Goal: Communication & Community: Answer question/provide support

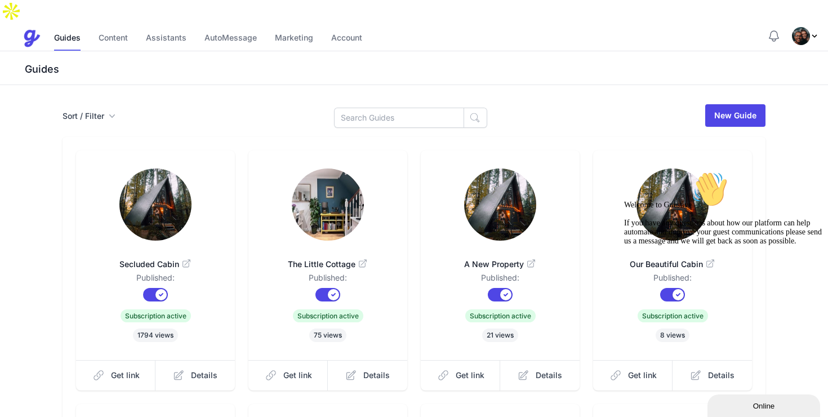
click at [624, 171] on icon "Chat attention grabber" at bounding box center [624, 171] width 0 height 0
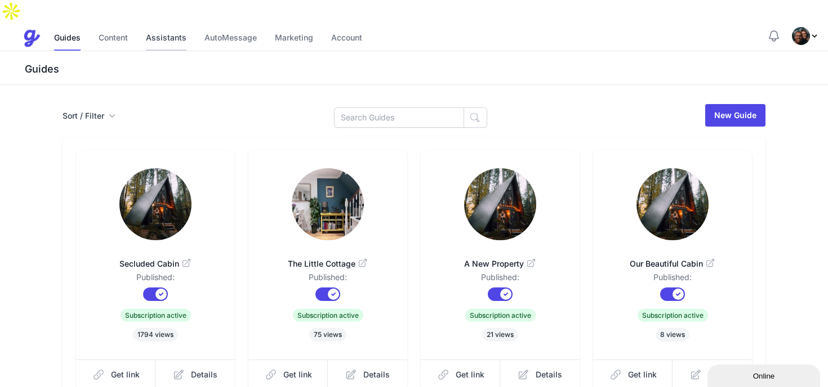
click at [175, 26] on link "Assistants" at bounding box center [166, 38] width 41 height 24
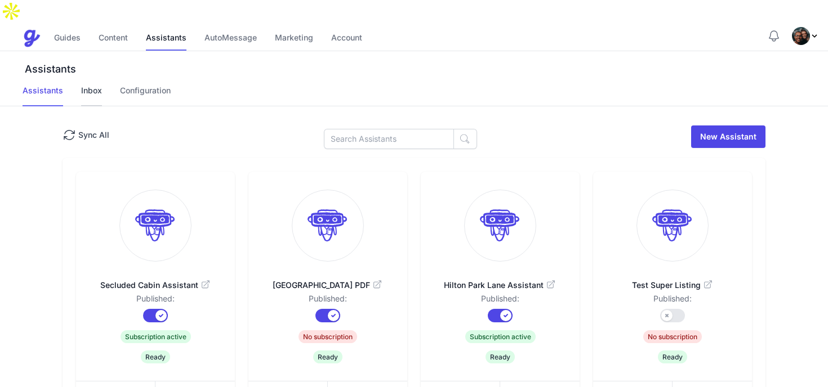
click at [93, 85] on link "Inbox" at bounding box center [91, 95] width 21 height 21
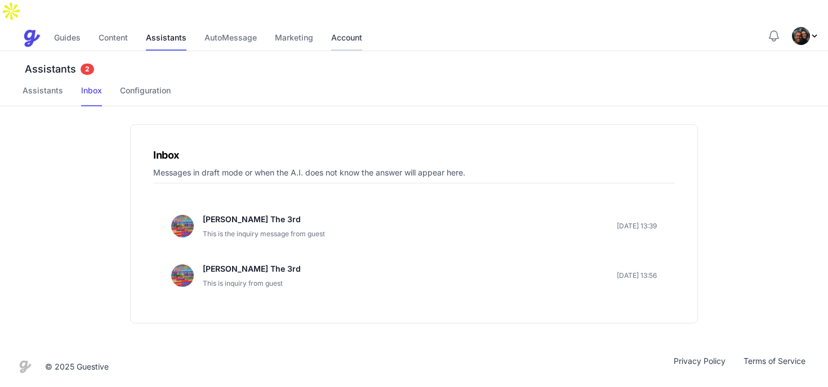
click at [348, 26] on link "Account" at bounding box center [346, 38] width 31 height 24
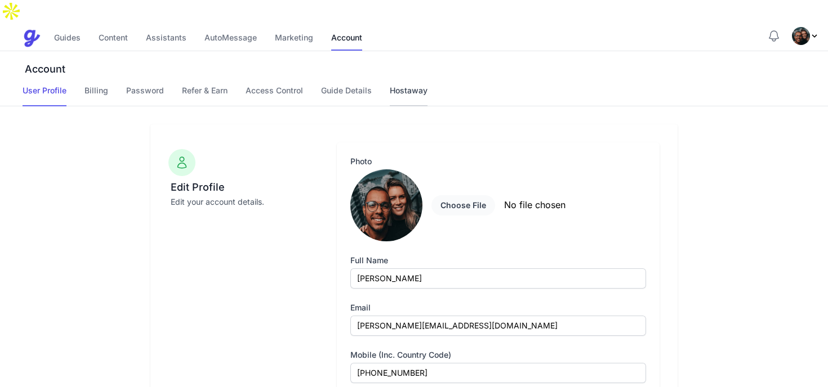
click at [414, 85] on link "Hostaway" at bounding box center [409, 95] width 38 height 21
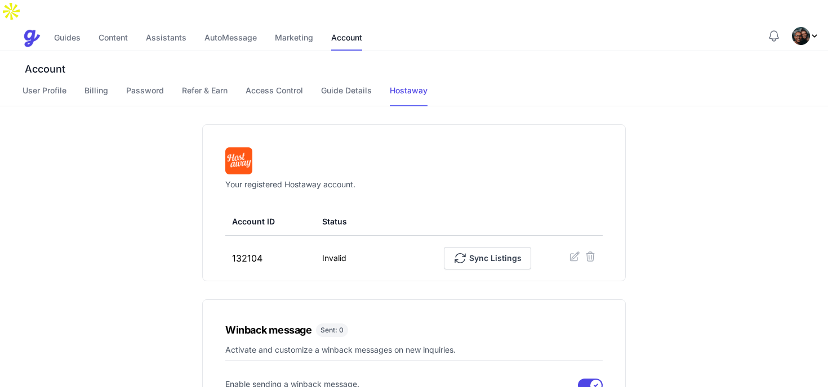
scroll to position [78, 0]
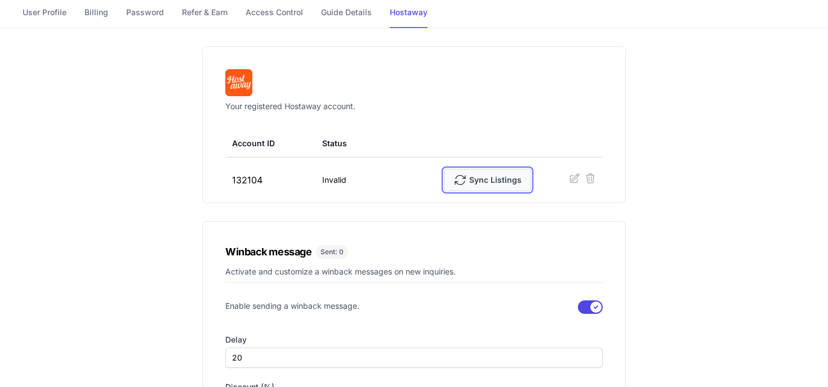
click at [476, 169] on span "Sync Listings" at bounding box center [487, 180] width 68 height 23
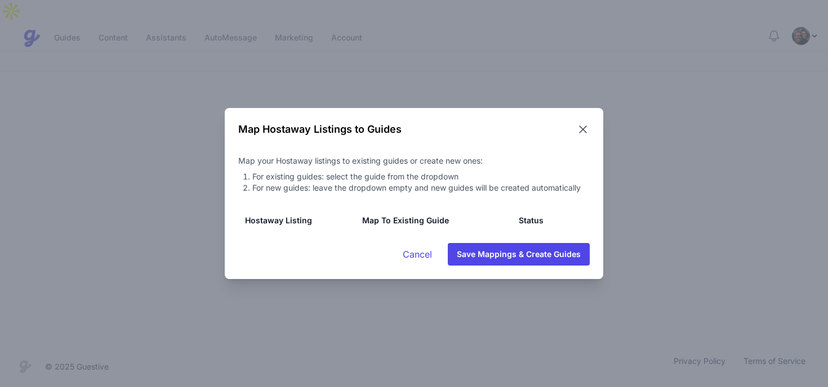
click at [583, 128] on icon at bounding box center [583, 130] width 14 height 14
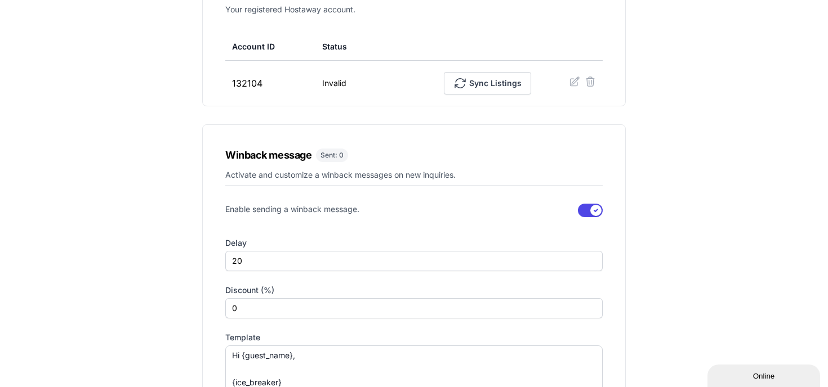
scroll to position [15, 0]
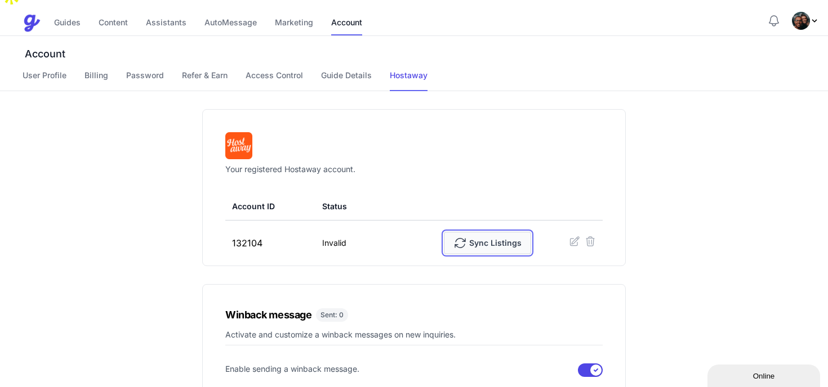
click at [510, 232] on span "Sync Listings" at bounding box center [487, 243] width 68 height 23
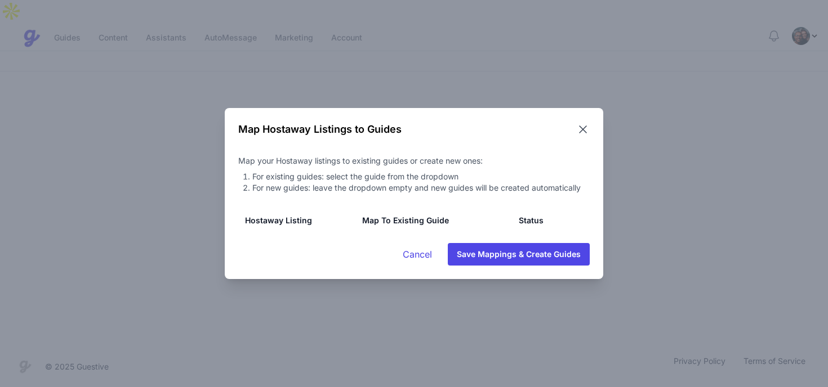
click at [582, 135] on icon at bounding box center [583, 130] width 14 height 14
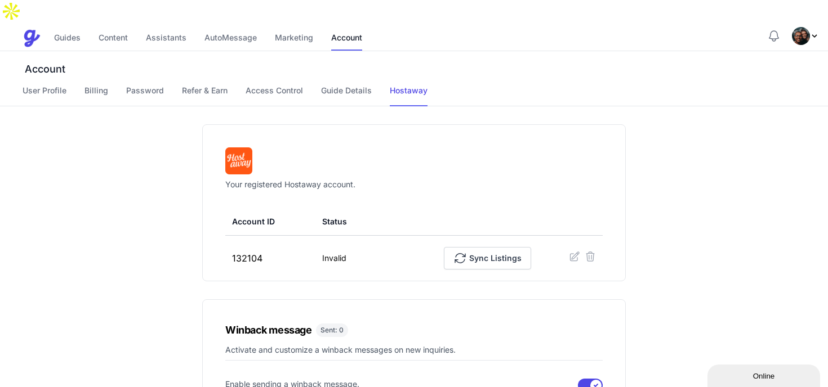
click at [53, 27] on div "Guides Content Assistants AutoMessage Marketing Account" at bounding box center [395, 38] width 744 height 23
click at [65, 26] on link "Guides" at bounding box center [67, 38] width 26 height 24
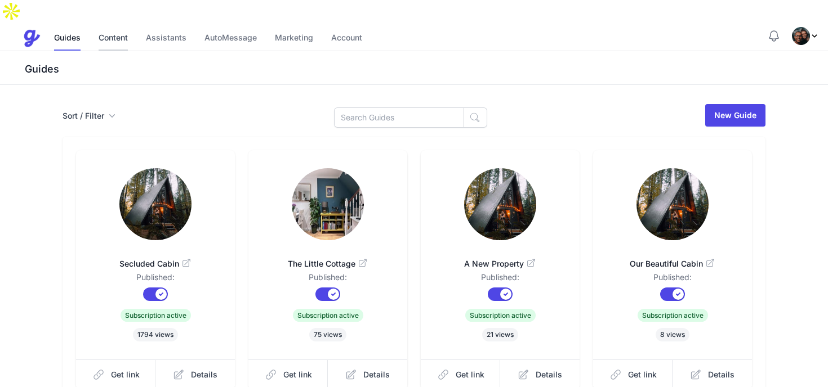
click at [115, 26] on link "Content" at bounding box center [113, 38] width 29 height 24
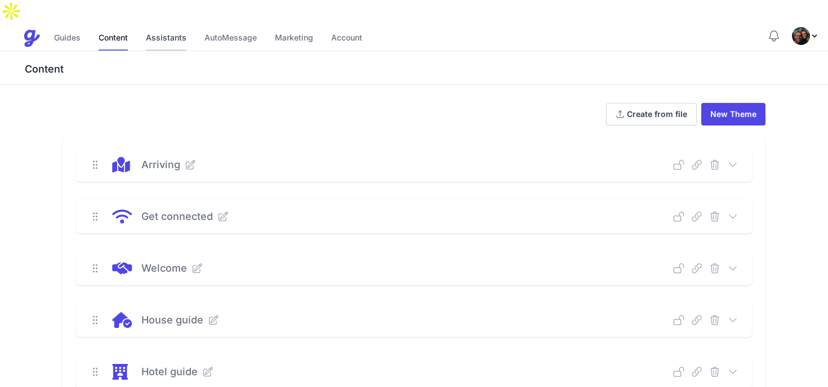
click at [161, 26] on link "Assistants" at bounding box center [166, 38] width 41 height 24
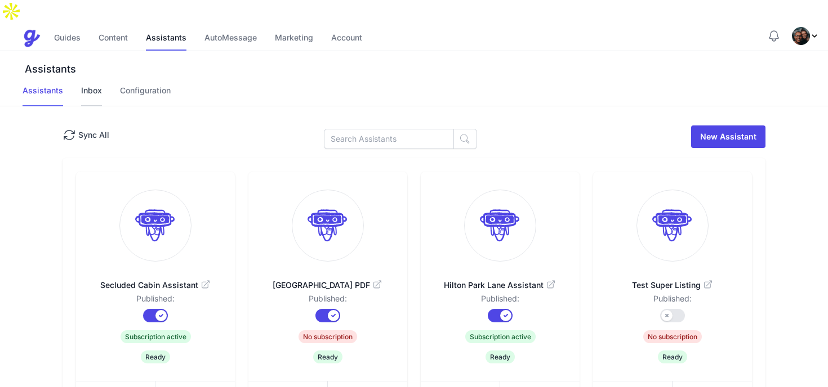
click at [99, 85] on link "Inbox" at bounding box center [91, 95] width 21 height 21
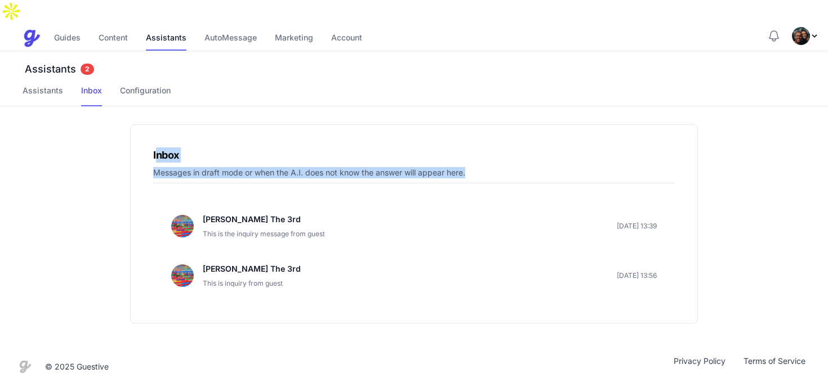
drag, startPoint x: 158, startPoint y: 131, endPoint x: 417, endPoint y: 160, distance: 261.2
click at [417, 160] on div "Inbox Messages in draft mode or when the A.I. does not know the answer will app…" at bounding box center [414, 223] width 568 height 199
click at [418, 167] on p "Messages in draft mode or when the A.I. does not know the answer will appear he…" at bounding box center [413, 175] width 521 height 16
drag, startPoint x: 440, startPoint y: 153, endPoint x: 324, endPoint y: 153, distance: 115.4
click at [323, 167] on p "Messages in draft mode or when the A.I. does not know the answer will appear he…" at bounding box center [413, 175] width 521 height 16
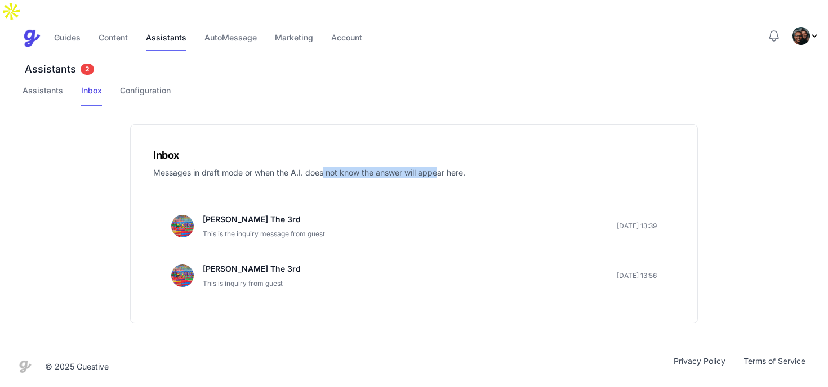
click at [324, 167] on p "Messages in draft mode or when the A.I. does not know the answer will appear he…" at bounding box center [413, 175] width 521 height 16
drag, startPoint x: 151, startPoint y: 130, endPoint x: 403, endPoint y: 160, distance: 253.0
click at [403, 160] on div "Inbox Messages in draft mode or when the A.I. does not know the answer will app…" at bounding box center [414, 223] width 568 height 199
click at [403, 167] on p "Messages in draft mode or when the A.I. does not know the answer will appear he…" at bounding box center [413, 175] width 521 height 16
click at [24, 85] on link "Assistants" at bounding box center [43, 95] width 41 height 21
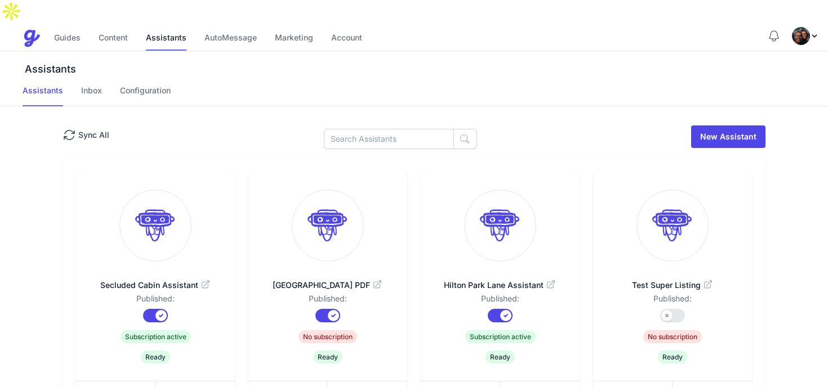
drag, startPoint x: 63, startPoint y: 252, endPoint x: 233, endPoint y: 257, distance: 170.2
click at [97, 85] on link "Inbox" at bounding box center [91, 95] width 21 height 21
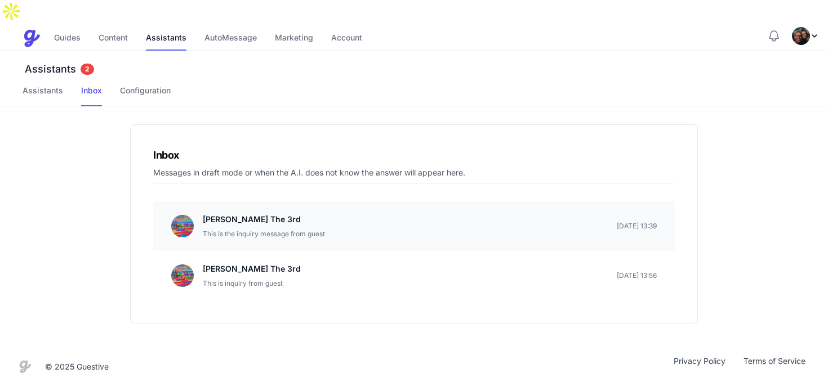
click at [289, 213] on p "James Smith The 3rd" at bounding box center [264, 220] width 122 height 14
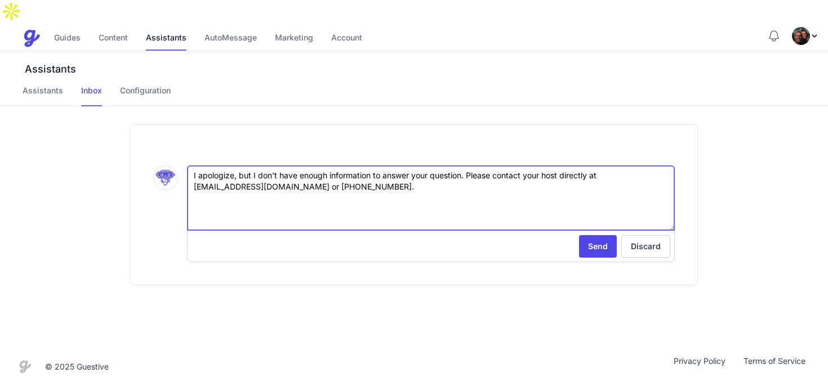
drag, startPoint x: 316, startPoint y: 175, endPoint x: 145, endPoint y: 130, distance: 176.5
click at [145, 130] on div ".cls-1 { stroke-width: 0px; } I apologize, but I don't have enough information …" at bounding box center [414, 204] width 568 height 161
click at [244, 173] on textarea "I apologize, but I don't have enough information to answer your question. Pleas…" at bounding box center [431, 198] width 488 height 65
drag, startPoint x: 306, startPoint y: 161, endPoint x: 197, endPoint y: 147, distance: 110.1
click at [197, 166] on textarea "I apologize, but I don't have enough information to answer your question. Pleas…" at bounding box center [431, 198] width 488 height 65
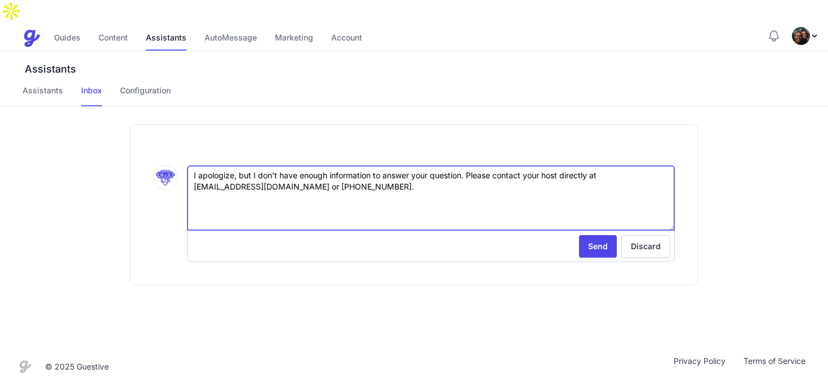
click at [236, 166] on textarea "I apologize, but I don't have enough information to answer your question. Pleas…" at bounding box center [431, 198] width 488 height 65
drag, startPoint x: 297, startPoint y: 165, endPoint x: 188, endPoint y: 144, distance: 111.8
click at [188, 166] on textarea "I apologize, but I don't have enough information to answer your question. Pleas…" at bounding box center [431, 198] width 488 height 65
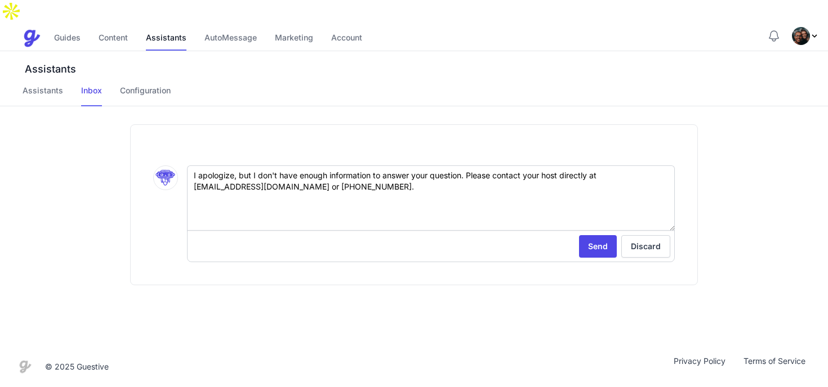
click at [122, 151] on div ".cls-1 { stroke-width: 0px; } I apologize, but I don't have enough information …" at bounding box center [414, 226] width 828 height 240
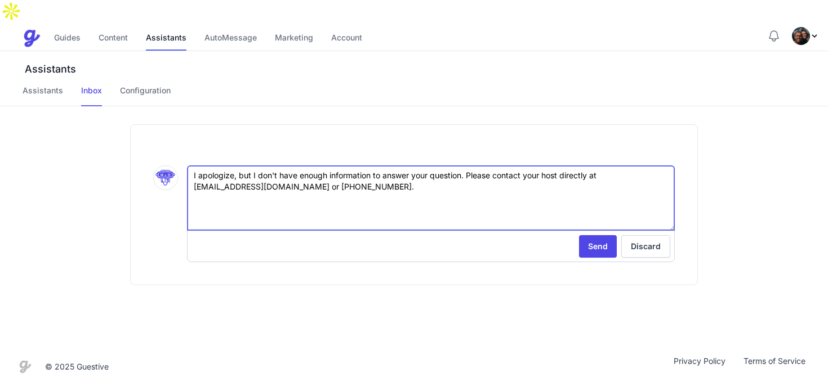
drag, startPoint x: 307, startPoint y: 167, endPoint x: 181, endPoint y: 148, distance: 127.7
click at [181, 166] on div ".cls-1 { stroke-width: 0px; } I apologize, but I don't have enough information …" at bounding box center [413, 214] width 521 height 97
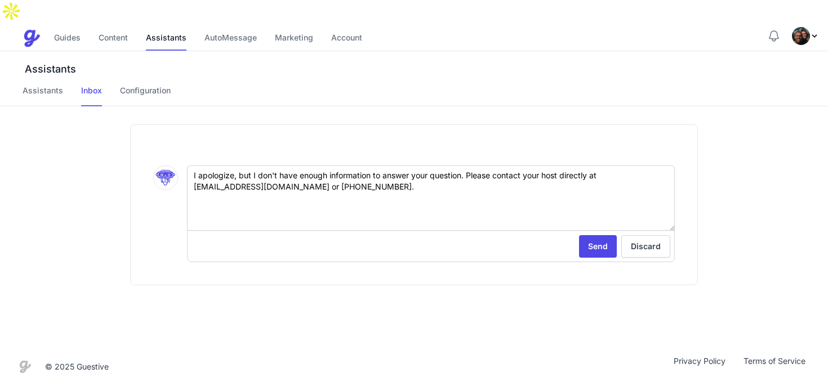
click at [85, 216] on div ".cls-1 { stroke-width: 0px; } I apologize, but I don't have enough information …" at bounding box center [414, 226] width 828 height 240
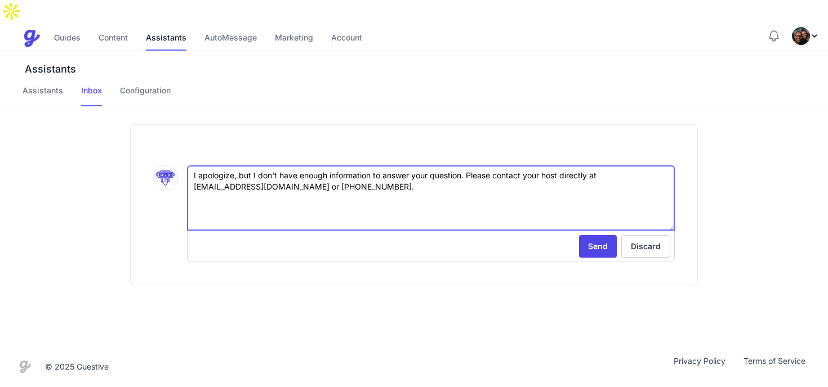
click at [304, 166] on textarea "I apologize, but I don't have enough information to answer your question. Pleas…" at bounding box center [431, 198] width 488 height 65
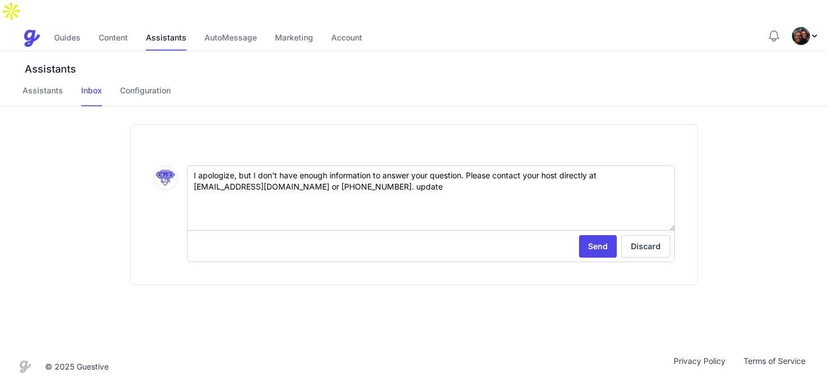
click at [310, 292] on div ".cls-1 { stroke-width: 0px; } I apologize, but I don't have enough information …" at bounding box center [414, 226] width 828 height 240
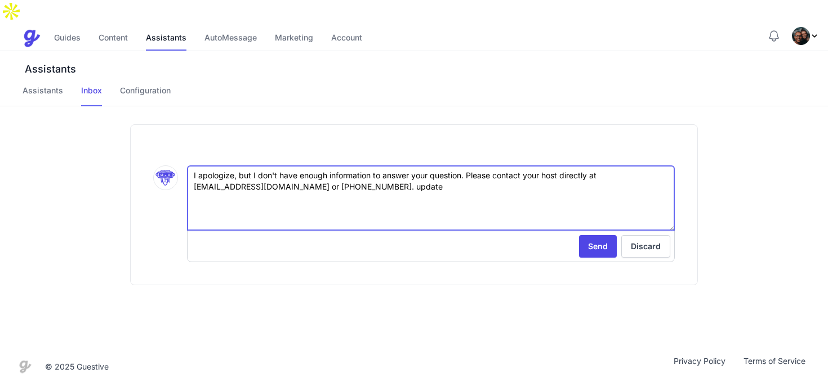
drag, startPoint x: 344, startPoint y: 168, endPoint x: 296, endPoint y: 171, distance: 47.9
click at [296, 171] on textarea "I apologize, but I don't have enough information to answer your question. Pleas…" at bounding box center [431, 198] width 488 height 65
type textarea "I apologize, but I don't have enough information to answer your question. Pleas…"
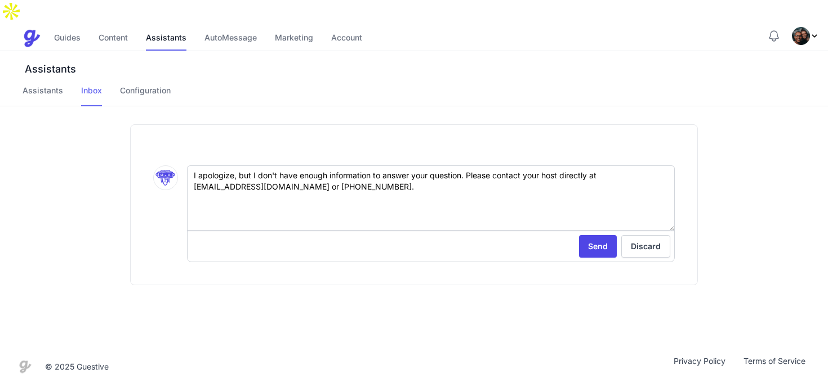
click at [85, 85] on link "Inbox" at bounding box center [91, 95] width 21 height 21
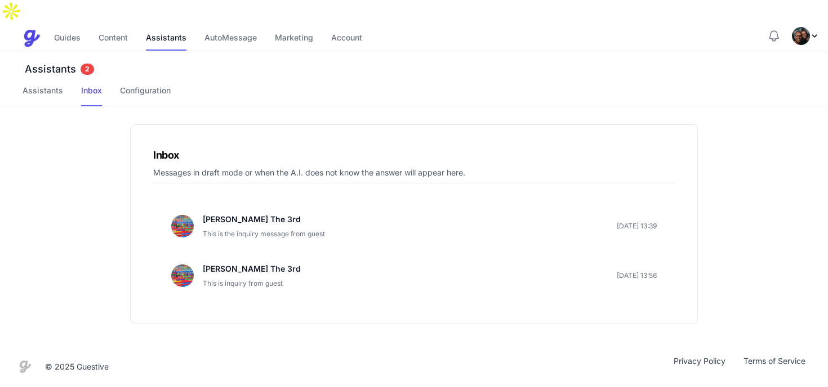
click at [814, 27] on span "Profile Menu" at bounding box center [805, 36] width 27 height 18
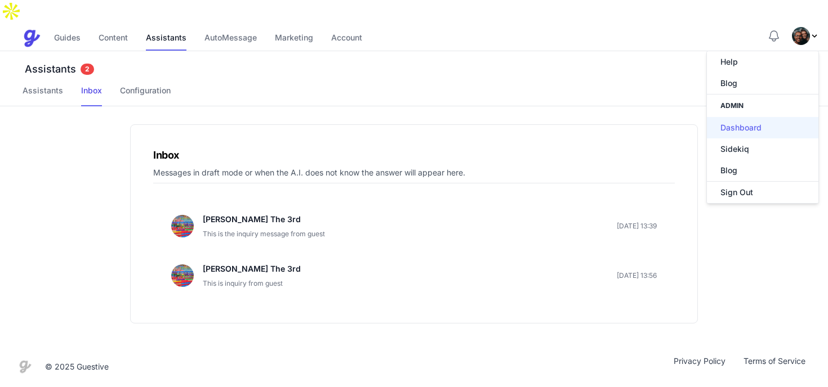
click at [747, 117] on link "Dashboard" at bounding box center [762, 127] width 111 height 21
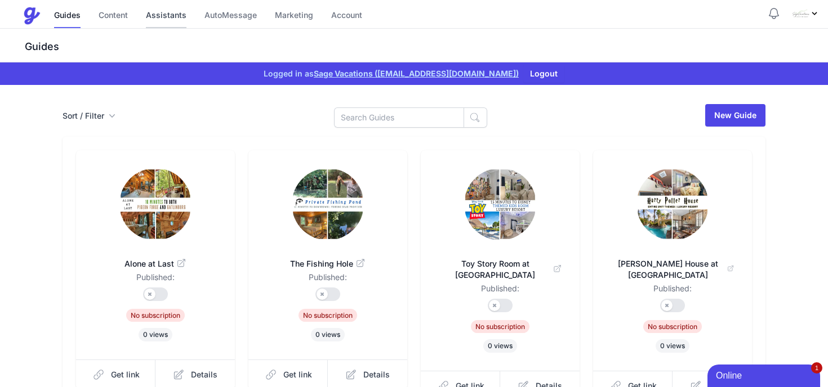
click at [171, 13] on link "Assistants" at bounding box center [166, 16] width 41 height 24
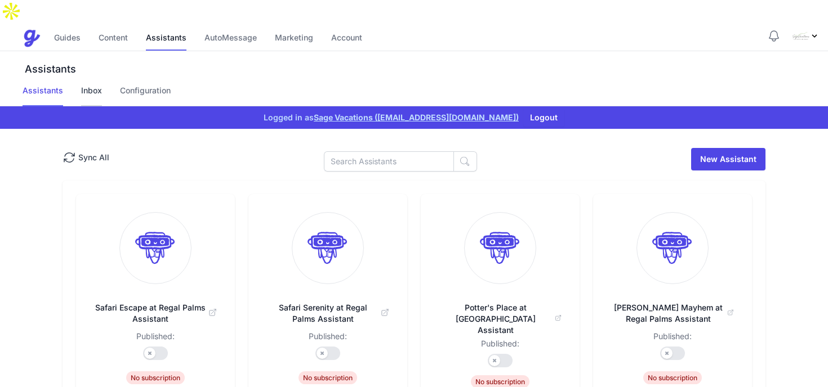
click at [88, 85] on link "Inbox" at bounding box center [91, 95] width 21 height 21
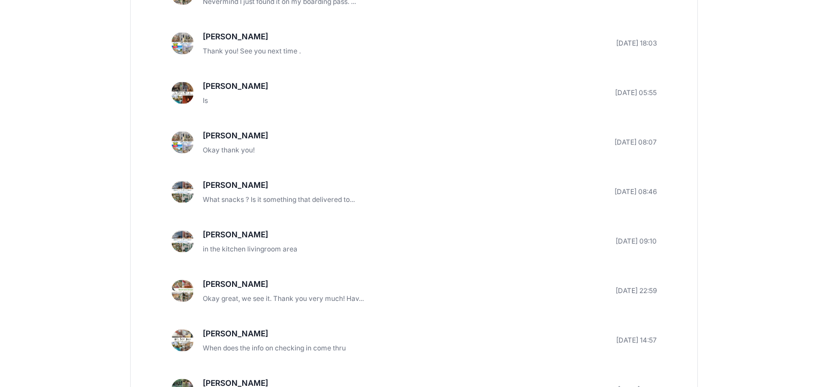
scroll to position [5775, 0]
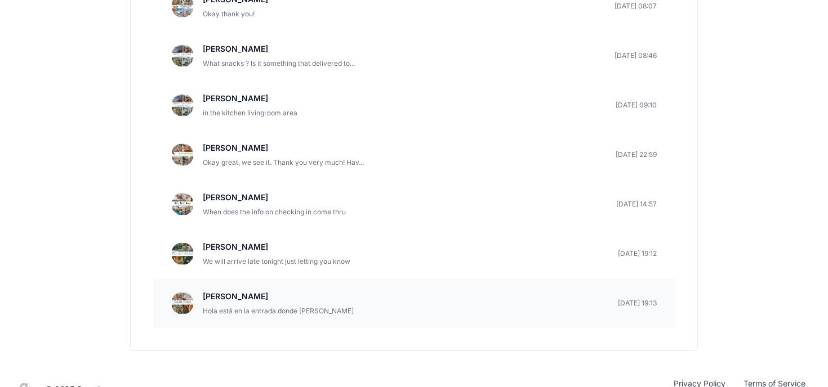
click at [309, 290] on p "Pablo Molina" at bounding box center [278, 297] width 151 height 14
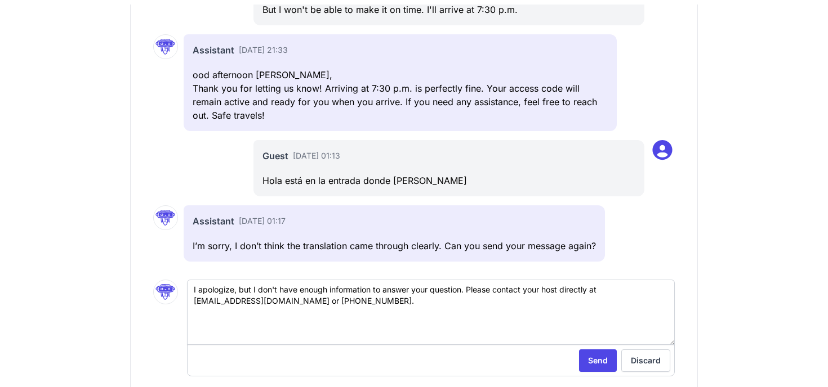
scroll to position [-12, 0]
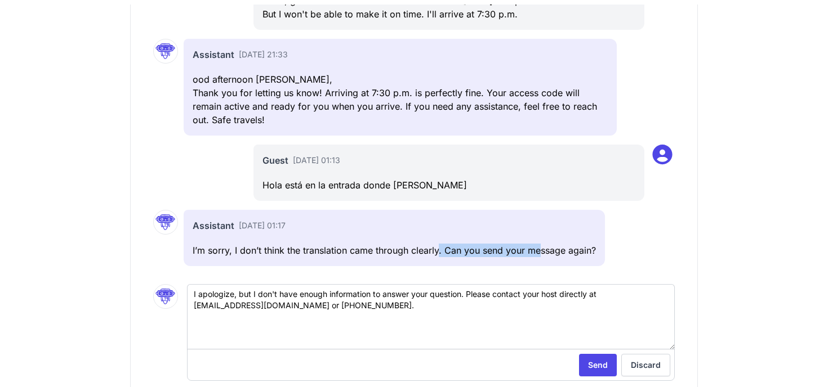
drag, startPoint x: 539, startPoint y: 226, endPoint x: 441, endPoint y: 226, distance: 98.0
click at [440, 244] on p "I’m sorry, I don’t think the translation came through clearly. Can you send you…" at bounding box center [394, 251] width 403 height 14
click at [441, 244] on p "I’m sorry, I don’t think the translation came through clearly. Can you send you…" at bounding box center [394, 251] width 403 height 14
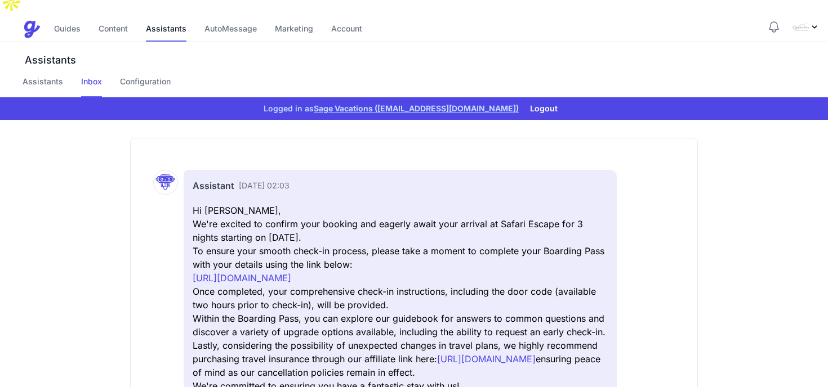
scroll to position [8, 0]
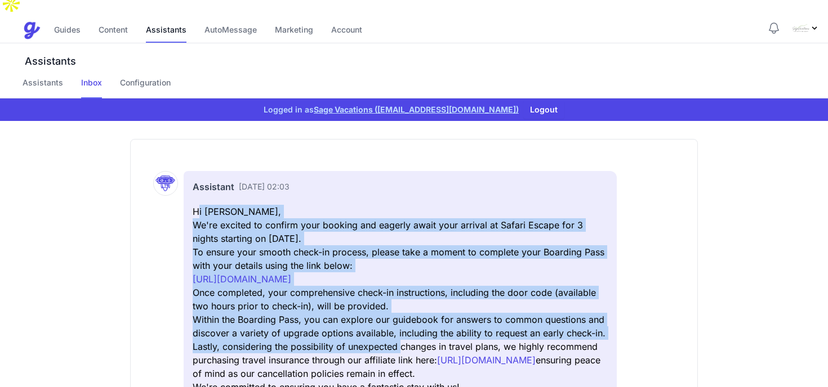
drag, startPoint x: 200, startPoint y: 190, endPoint x: 403, endPoint y: 327, distance: 244.6
click at [403, 327] on div "Assistant 12 May 02:03 Hi Pablo, We're excited to confirm your booking and eage…" at bounding box center [400, 287] width 433 height 232
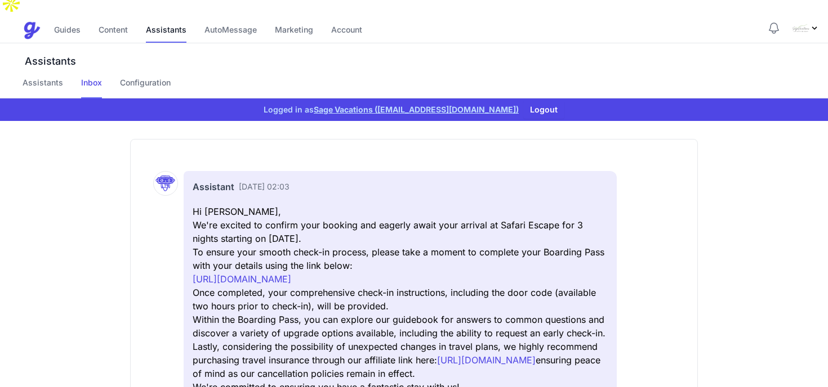
click at [391, 340] on p "Lastly, considering the possibility of unexpected changes in travel plans, we h…" at bounding box center [400, 360] width 415 height 41
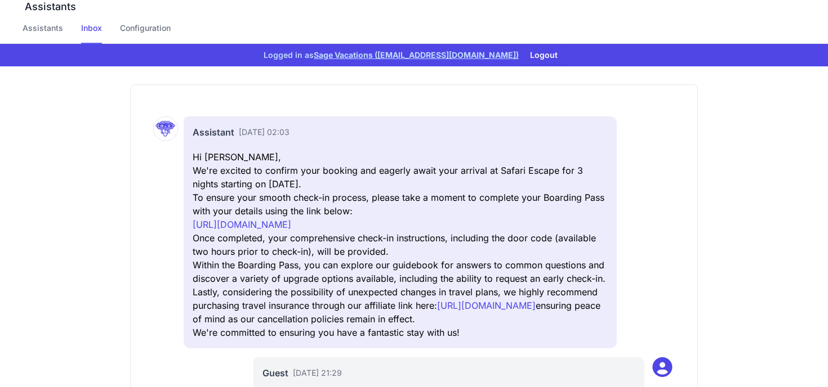
scroll to position [81, 0]
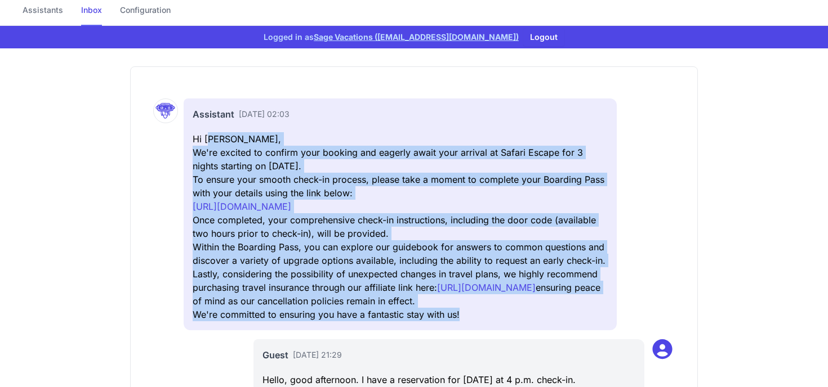
drag, startPoint x: 461, startPoint y: 311, endPoint x: 212, endPoint y: 115, distance: 317.1
click at [212, 112] on div "Assistant 12 May 02:03 Hi Pablo, We're excited to confirm your booking and eage…" at bounding box center [400, 215] width 433 height 232
click at [284, 213] on p "Once completed, your comprehensive check-in instructions, including the door co…" at bounding box center [400, 226] width 415 height 27
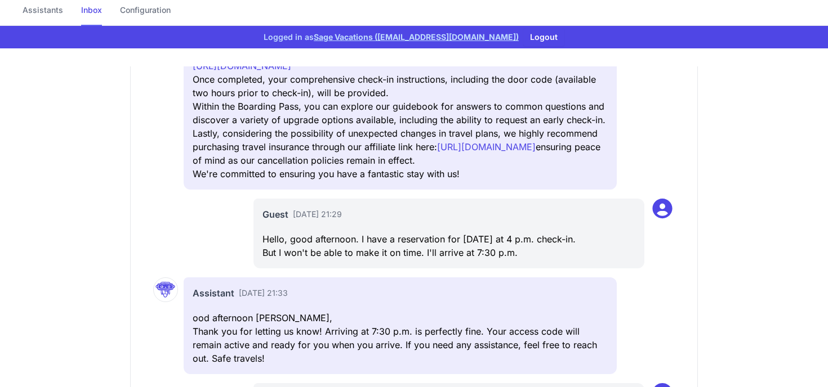
scroll to position [-157, 0]
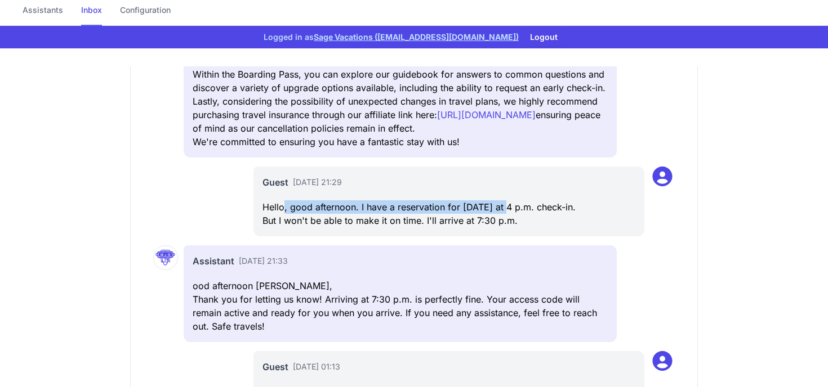
drag, startPoint x: 283, startPoint y: 191, endPoint x: 506, endPoint y: 191, distance: 223.0
click at [506, 200] on p "Hello, good afternoon. I have a reservation for tomorrow at 4 p.m. check-in. Bu…" at bounding box center [448, 213] width 373 height 27
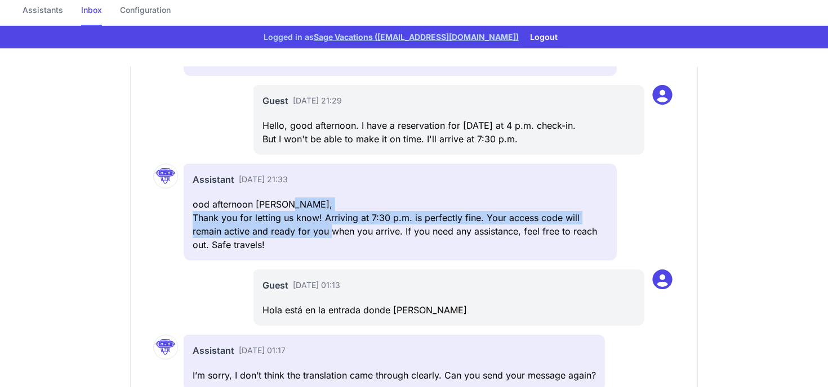
drag, startPoint x: 329, startPoint y: 213, endPoint x: 282, endPoint y: 185, distance: 55.0
click at [282, 185] on div "Assistant 21 May 21:33 ood afternoon Pablo, Thank you for letting us know! Arri…" at bounding box center [400, 212] width 433 height 97
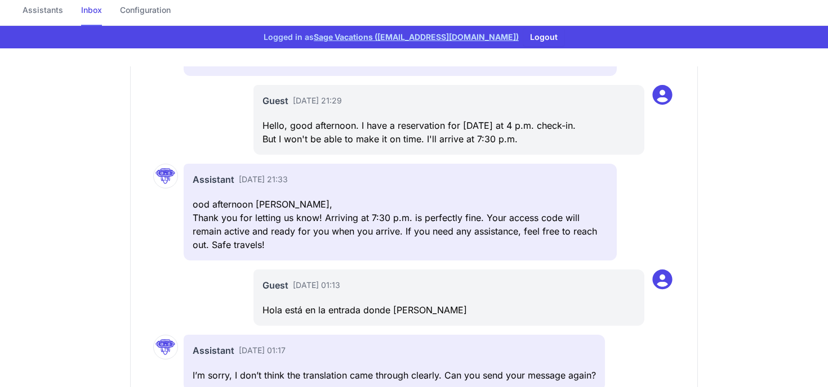
click at [280, 198] on p "ood afternoon Pablo," at bounding box center [400, 205] width 415 height 14
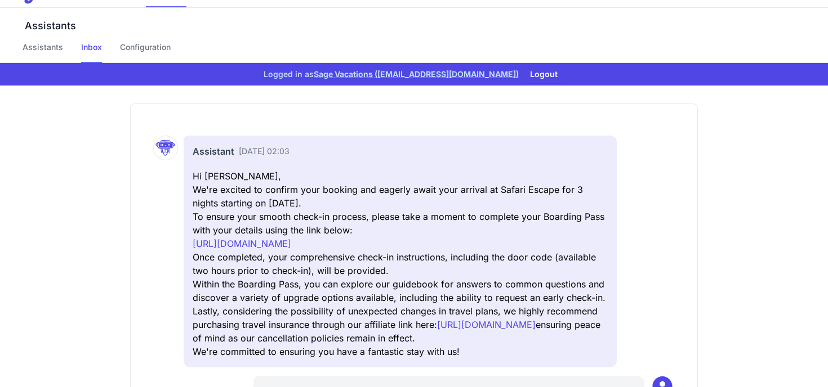
scroll to position [41, 0]
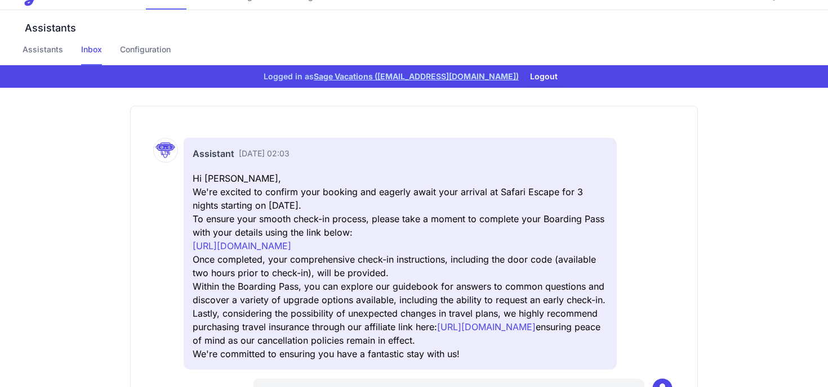
drag, startPoint x: 231, startPoint y: 157, endPoint x: 391, endPoint y: 330, distance: 235.5
click at [391, 330] on div "Assistant 12 May 02:03 Hi Pablo, We're excited to confirm your booking and eage…" at bounding box center [400, 254] width 433 height 232
click at [401, 313] on p "Lastly, considering the possibility of unexpected changes in travel plans, we h…" at bounding box center [400, 327] width 415 height 41
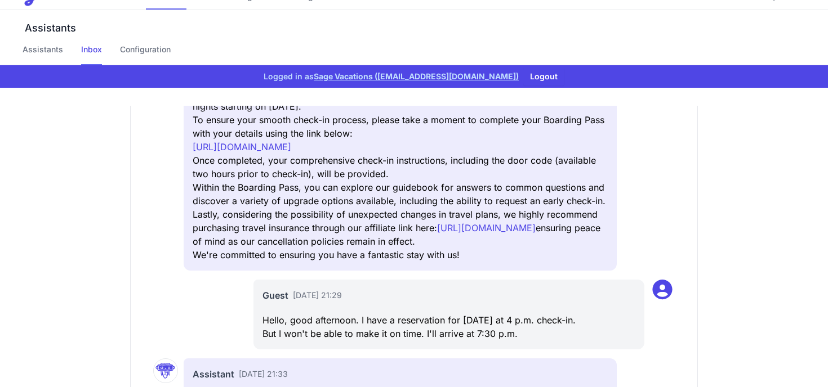
scroll to position [-229, 0]
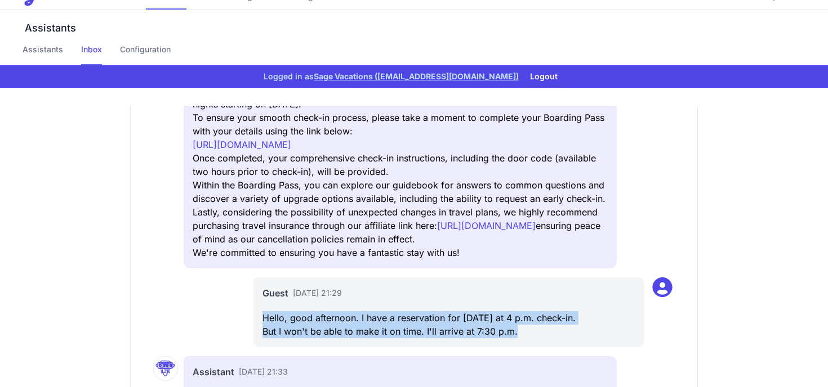
drag, startPoint x: 313, startPoint y: 284, endPoint x: 448, endPoint y: 319, distance: 139.6
click at [447, 319] on div "Guest 21 May 21:29 Hello, good afternoon. I have a reservation for tomorrow at …" at bounding box center [448, 313] width 391 height 70
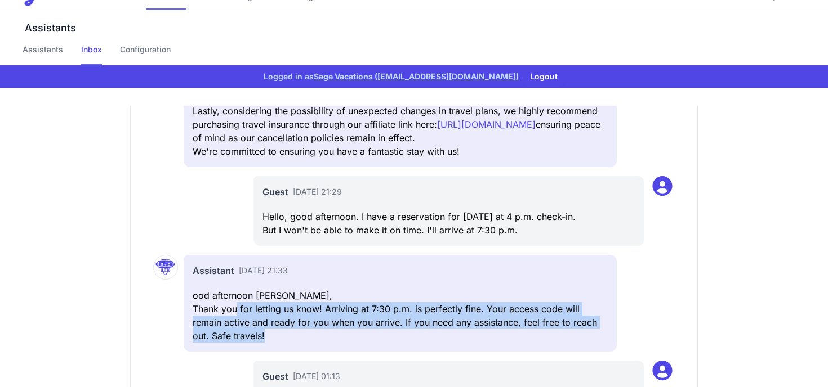
drag, startPoint x: 238, startPoint y: 281, endPoint x: 311, endPoint y: 317, distance: 81.1
click at [311, 317] on p "Thank you for letting us know! Arriving at 7:30 p.m. is perfectly fine. Your ac…" at bounding box center [400, 322] width 415 height 41
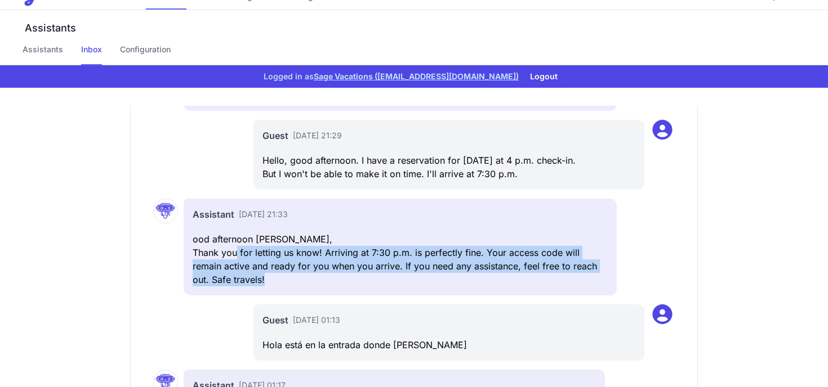
scroll to position [-59, 0]
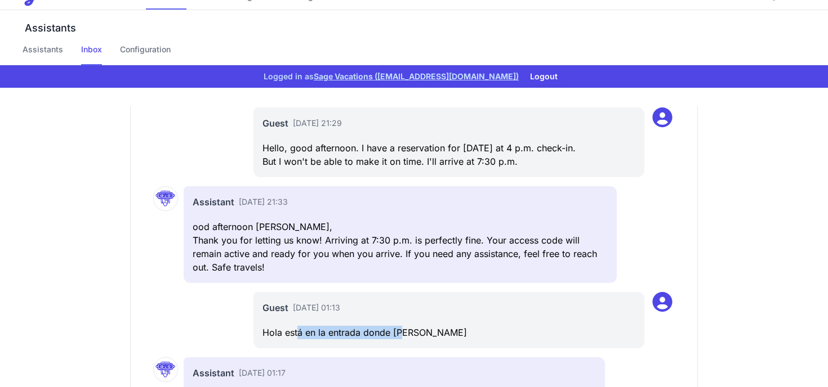
drag, startPoint x: 296, startPoint y: 306, endPoint x: 401, endPoint y: 313, distance: 105.5
click at [401, 326] on p "Hola está en la entrada donde está la aguja" at bounding box center [448, 333] width 373 height 14
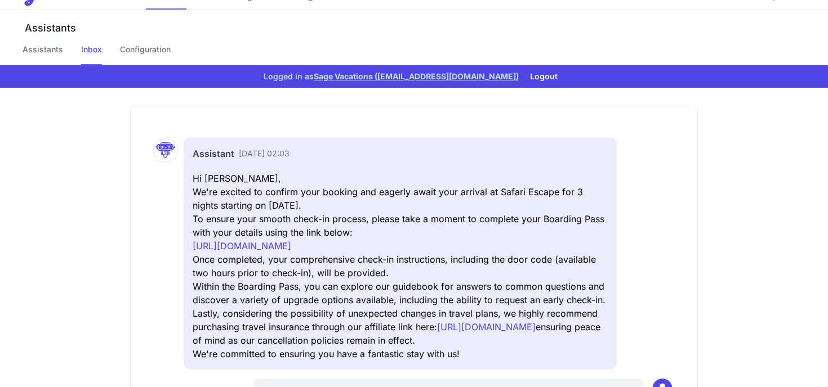
scroll to position [0, 0]
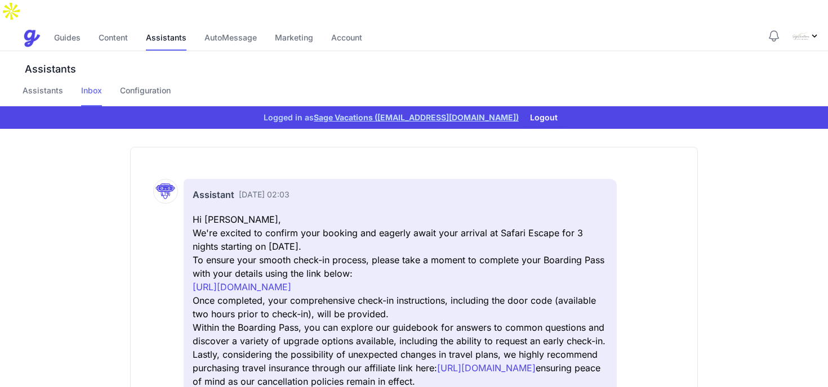
click at [84, 85] on link "Inbox" at bounding box center [91, 95] width 21 height 21
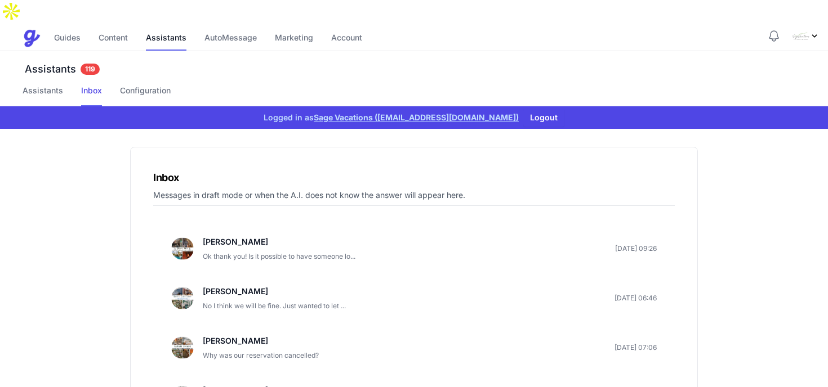
click at [245, 235] on p "Heather Hannink" at bounding box center [279, 242] width 153 height 14
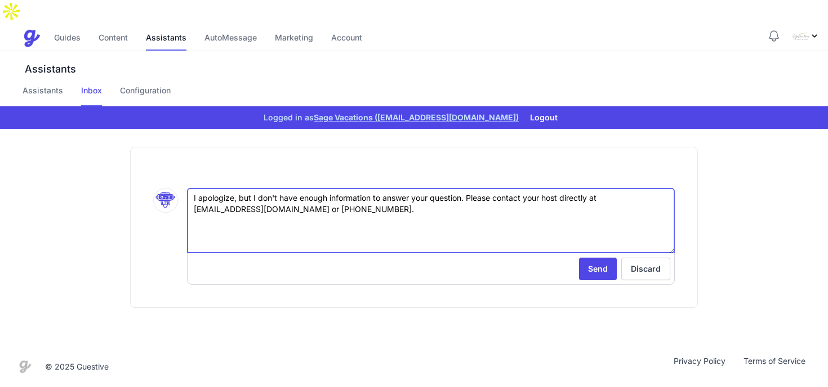
drag, startPoint x: 431, startPoint y: 182, endPoint x: 218, endPoint y: 163, distance: 213.7
click at [218, 163] on div ".cls-1 { stroke-width: 0px; } I apologize, but I don't have enough information …" at bounding box center [414, 227] width 568 height 161
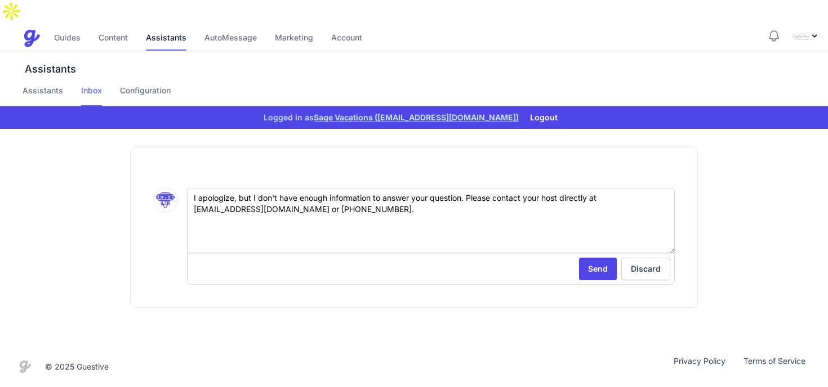
click at [89, 85] on link "Inbox" at bounding box center [91, 95] width 21 height 21
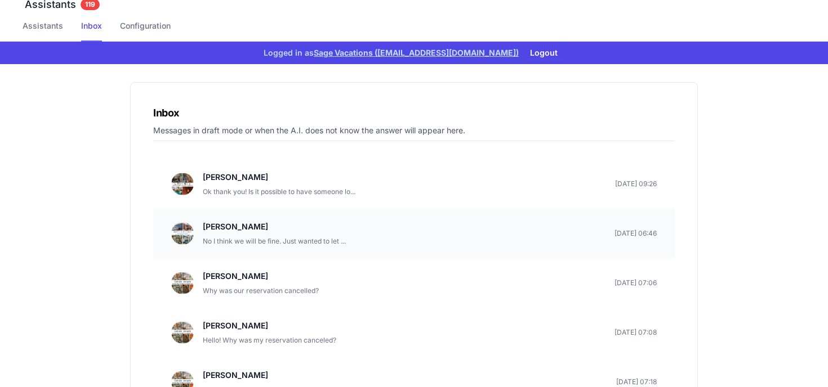
scroll to position [69, 0]
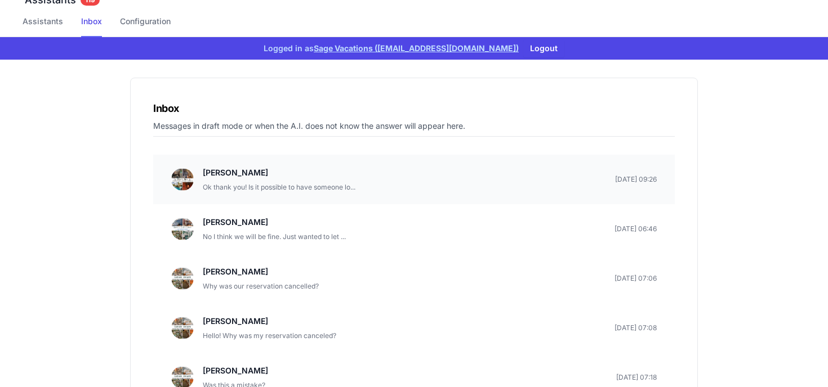
click at [318, 166] on div "Heather Hannink Ok thank you! Is it possible to have someone lo..." at bounding box center [279, 179] width 153 height 27
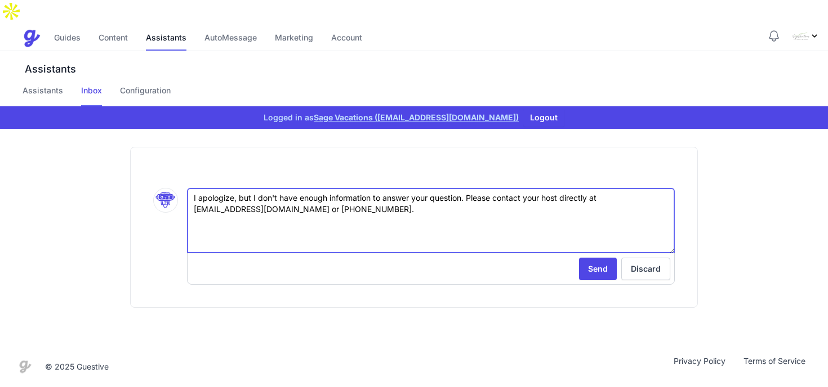
click at [439, 213] on textarea "I apologize, but I don't have enough information to answer your question. Pleas…" at bounding box center [431, 220] width 488 height 65
type textarea "I apologize, but I don't have enough information to answer your question. Pleas…"
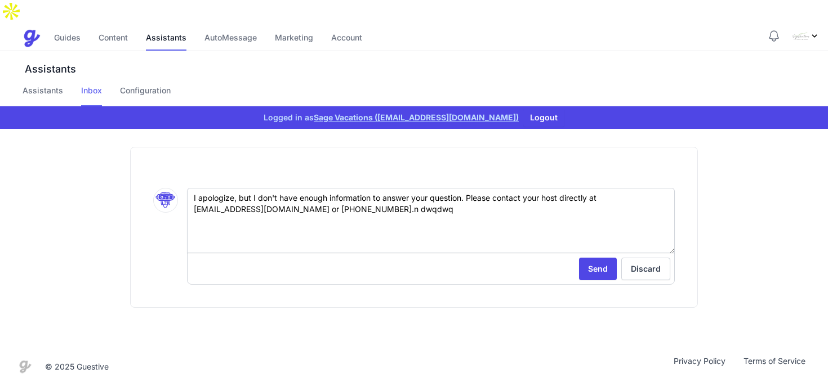
click at [85, 85] on link "Inbox" at bounding box center [91, 95] width 21 height 21
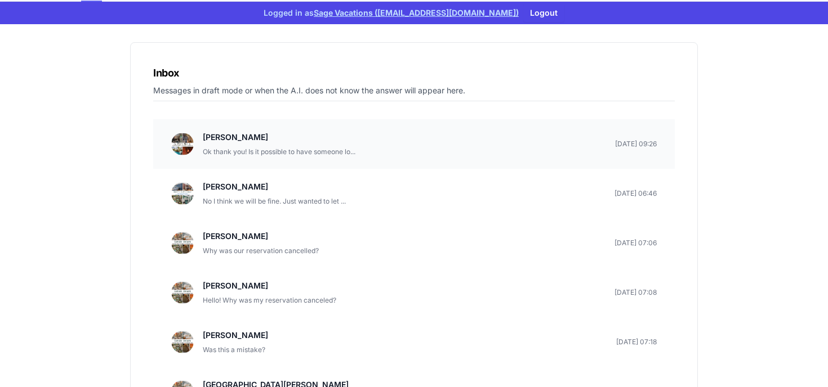
scroll to position [144, 0]
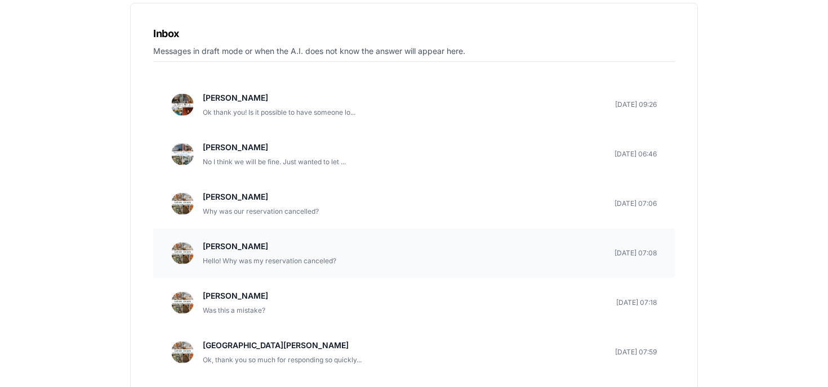
click at [324, 240] on p "Franz Schmidt" at bounding box center [269, 247] width 133 height 14
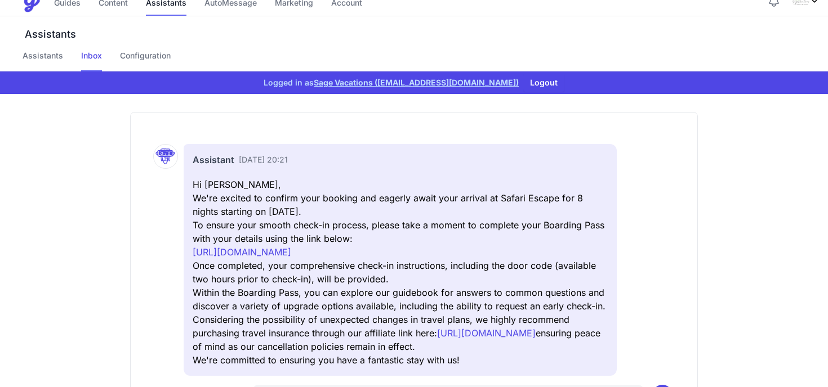
scroll to position [1, 0]
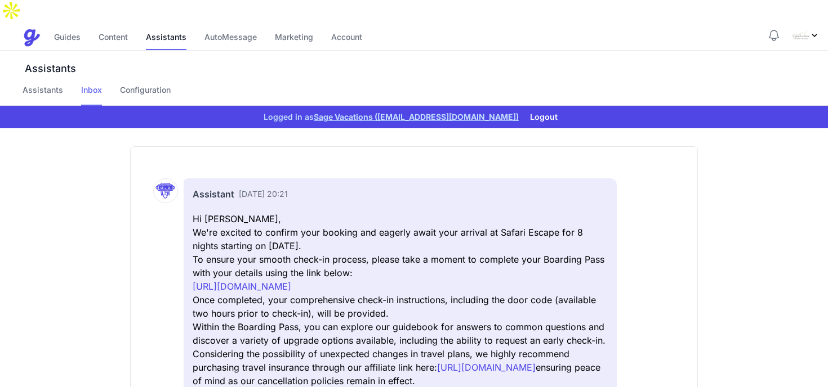
click at [97, 84] on link "Inbox" at bounding box center [91, 94] width 21 height 21
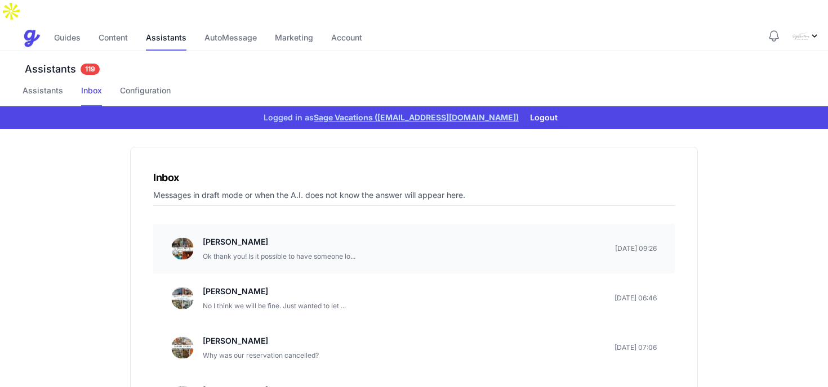
scroll to position [26, 0]
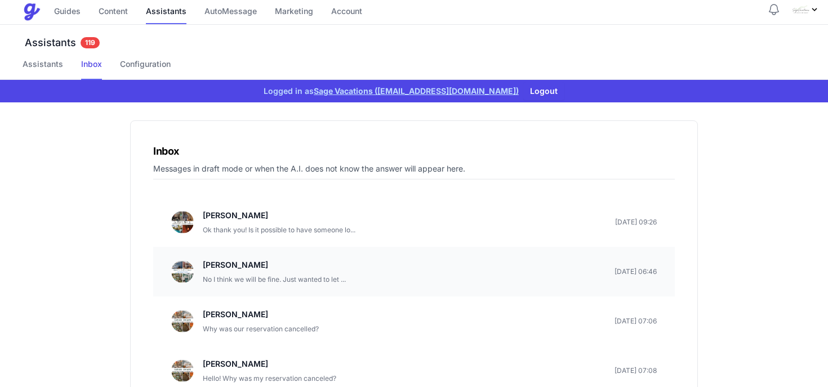
click at [309, 274] on p "No I think we will be fine. Just wanted to let ..." at bounding box center [274, 279] width 143 height 11
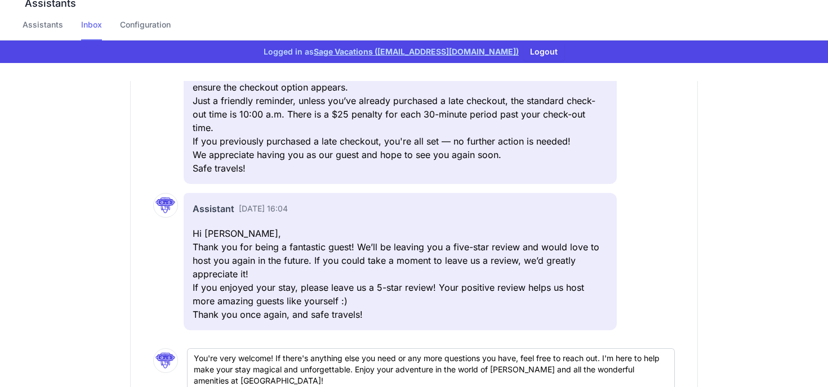
click at [91, 19] on link "Inbox" at bounding box center [91, 29] width 21 height 21
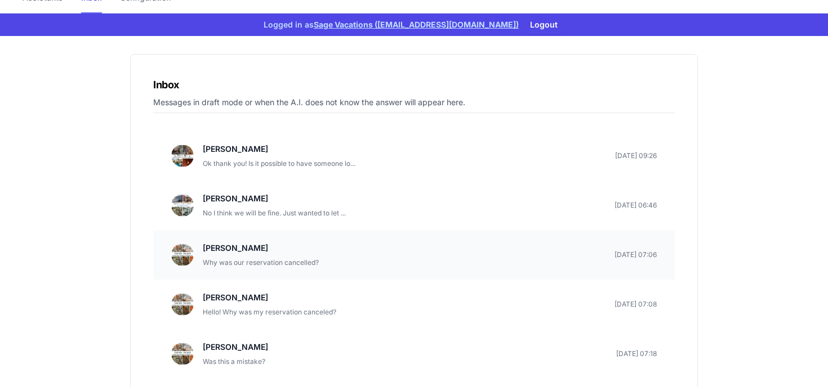
scroll to position [77, 0]
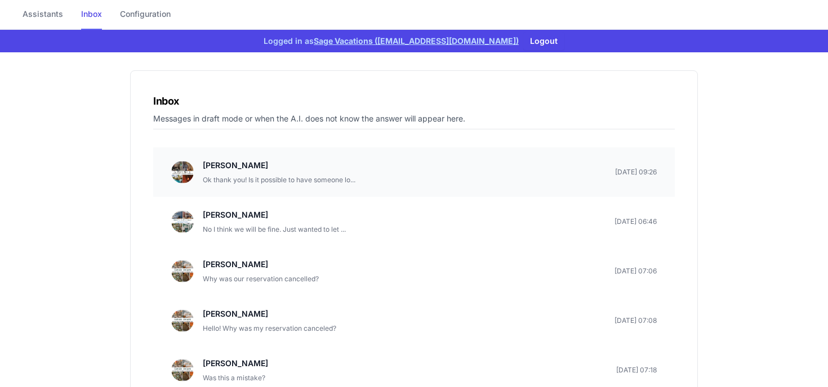
click at [310, 175] on p "Ok thank you! Is it possible to have someone lo..." at bounding box center [279, 180] width 153 height 11
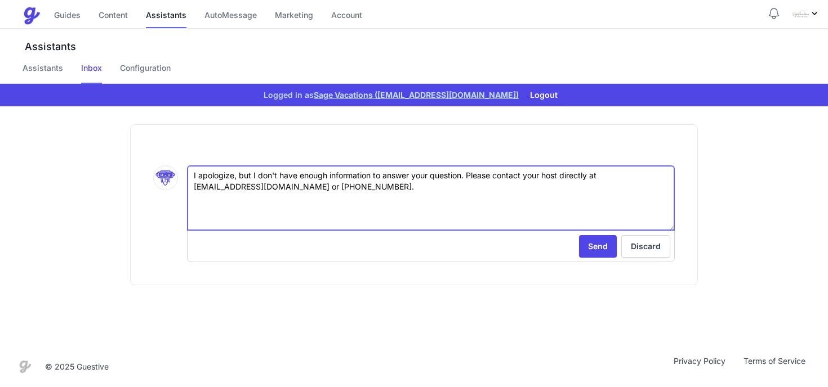
click at [397, 202] on textarea "I apologize, but I don't have enough information to answer your question. Pleas…" at bounding box center [431, 198] width 488 height 65
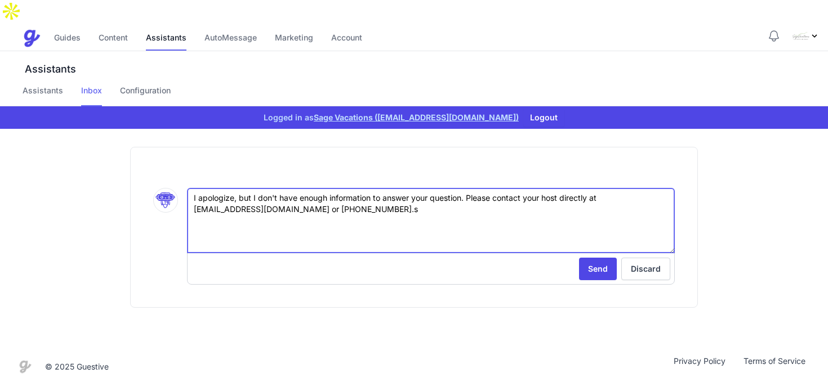
type textarea "I apologize, but I don't have enough information to answer your question. Pleas…"
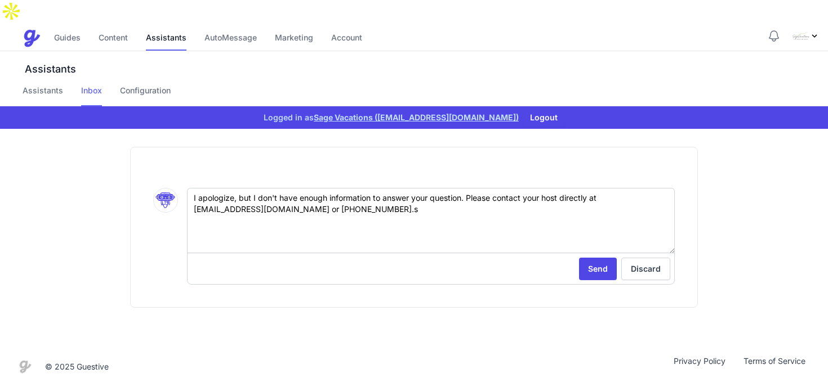
click at [90, 85] on link "Inbox" at bounding box center [91, 95] width 21 height 21
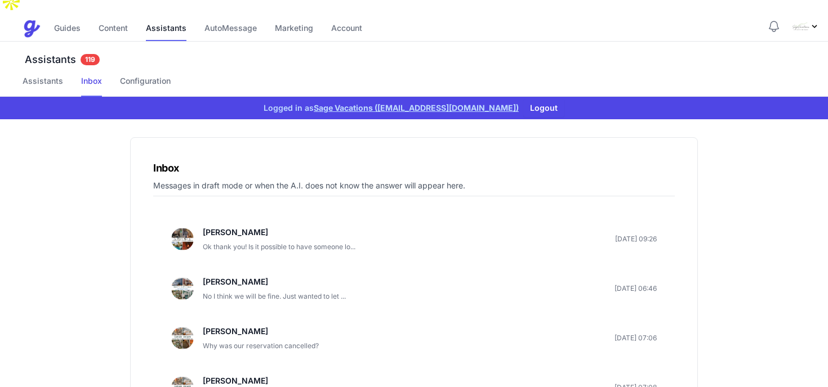
scroll to position [8, 0]
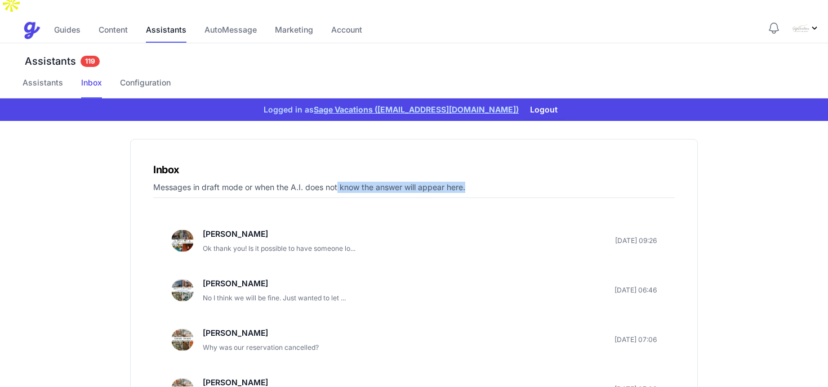
drag, startPoint x: 474, startPoint y: 166, endPoint x: 337, endPoint y: 161, distance: 136.4
click at [337, 182] on p "Messages in draft mode or when the A.I. does not know the answer will appear he…" at bounding box center [413, 190] width 521 height 16
drag, startPoint x: 160, startPoint y: 148, endPoint x: 380, endPoint y: 174, distance: 221.1
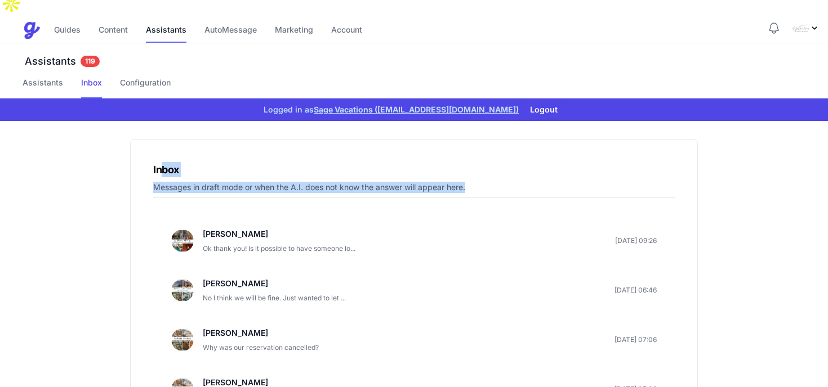
click at [380, 182] on p "Messages in draft mode or when the A.I. does not know the answer will appear he…" at bounding box center [413, 190] width 521 height 16
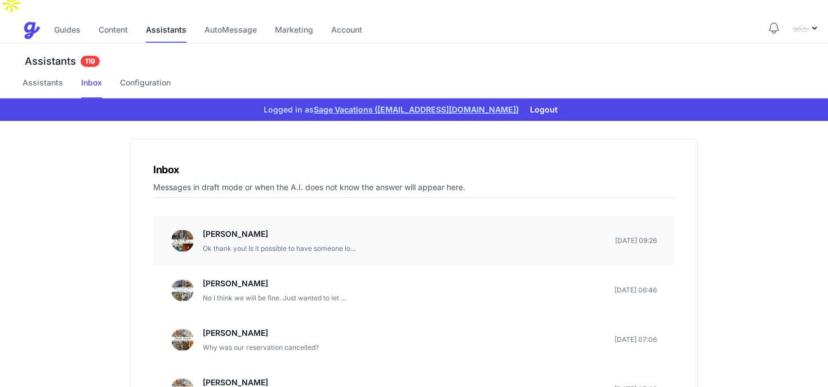
click at [293, 227] on p "Heather Hannink" at bounding box center [279, 234] width 153 height 14
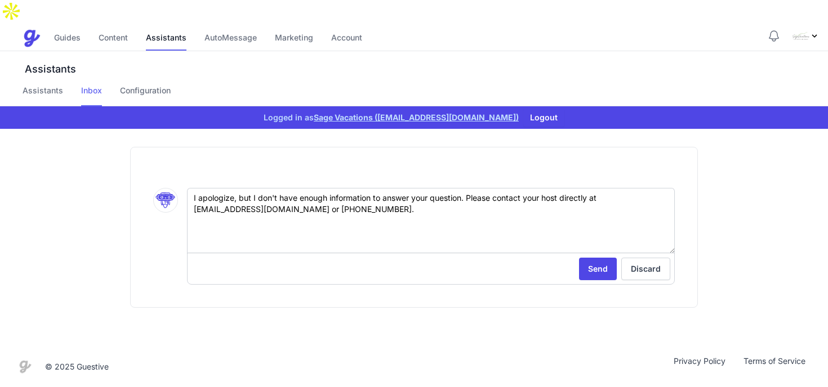
click at [90, 85] on link "Inbox" at bounding box center [91, 95] width 21 height 21
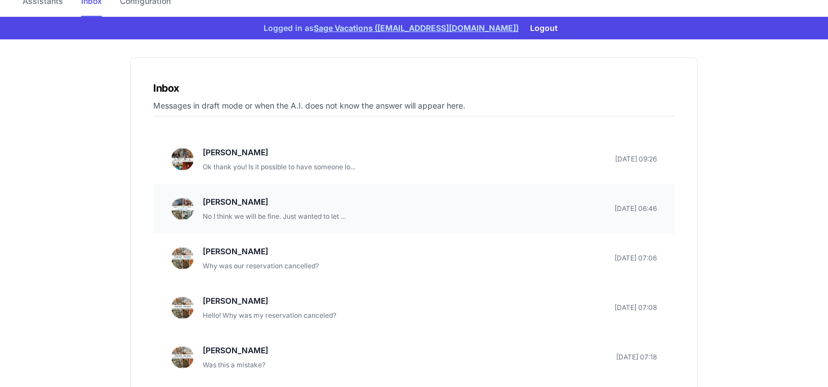
click at [302, 211] on p "No I think we will be fine. Just wanted to let ..." at bounding box center [274, 216] width 143 height 11
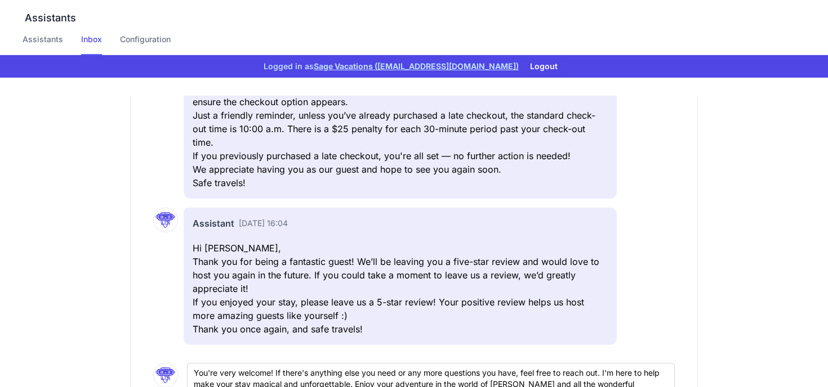
scroll to position [15, 0]
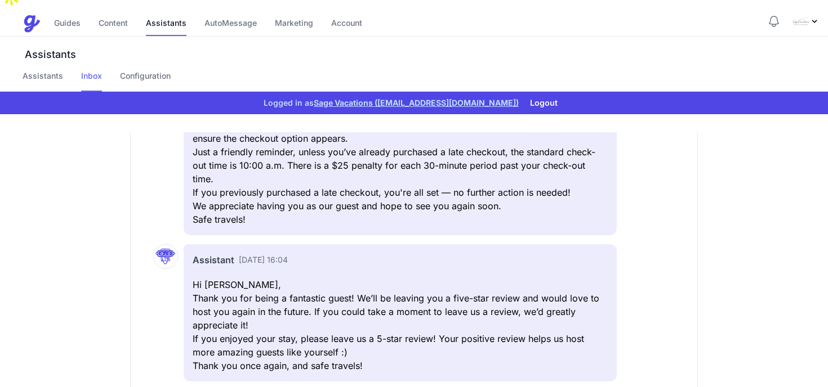
click at [88, 70] on link "Inbox" at bounding box center [91, 80] width 21 height 21
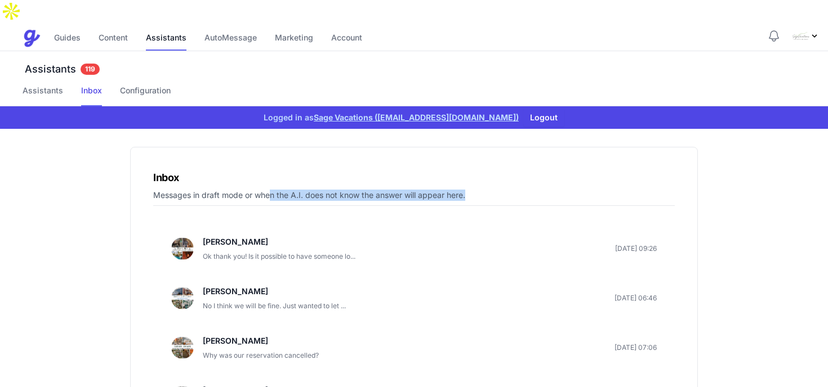
drag, startPoint x: 270, startPoint y: 177, endPoint x: 475, endPoint y: 170, distance: 205.1
click at [475, 190] on p "Messages in draft mode or when the A.I. does not know the answer will appear he…" at bounding box center [413, 198] width 521 height 16
click at [476, 190] on p "Messages in draft mode or when the A.I. does not know the answer will appear he…" at bounding box center [413, 198] width 521 height 16
click at [315, 240] on li "Heather Hannink Ok thank you! Is it possible to have someone lo... April 25, 20…" at bounding box center [413, 249] width 521 height 50
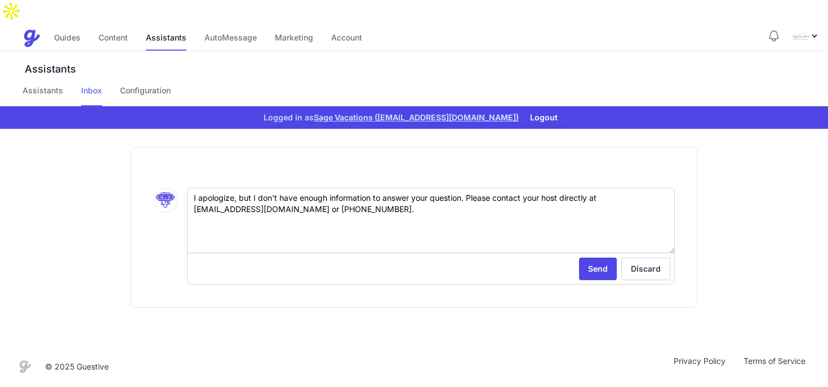
click at [93, 85] on link "Inbox" at bounding box center [91, 95] width 21 height 21
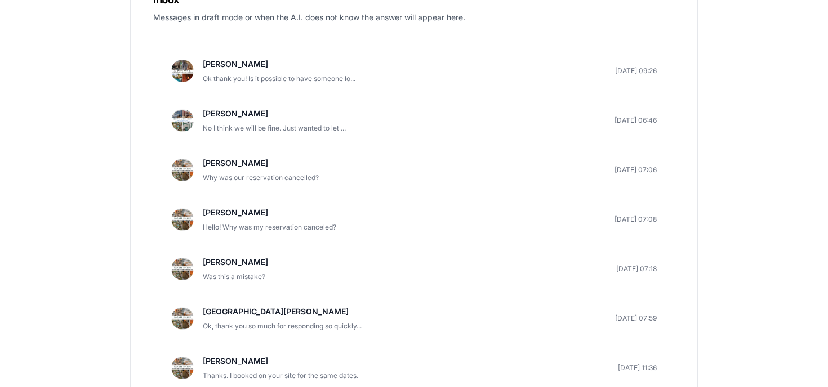
scroll to position [287, 0]
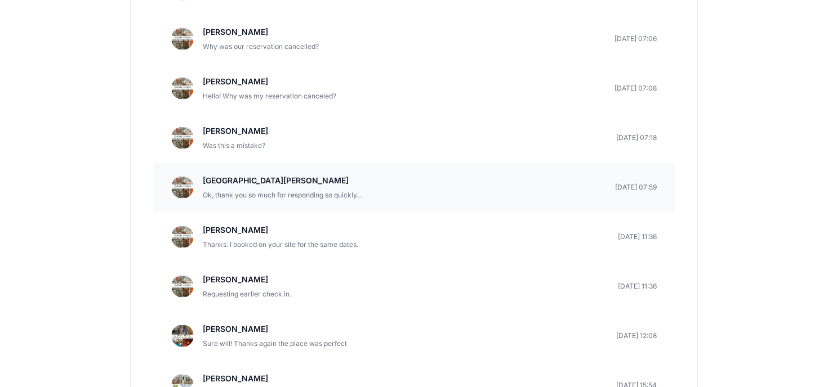
click at [325, 168] on li "Sierra Templeton Ok, thank you so much for responding so quickly... April 26, 2…" at bounding box center [413, 188] width 521 height 50
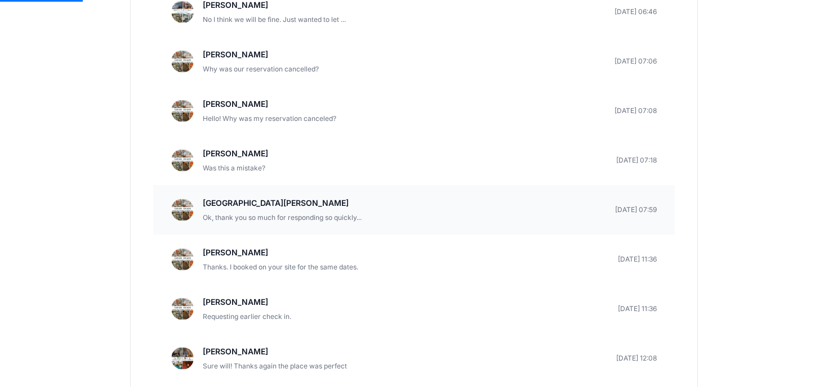
click at [343, 212] on p "Ok, thank you so much for responding so quickly..." at bounding box center [282, 217] width 159 height 11
click at [265, 197] on p "Sierra Templeton" at bounding box center [282, 204] width 159 height 14
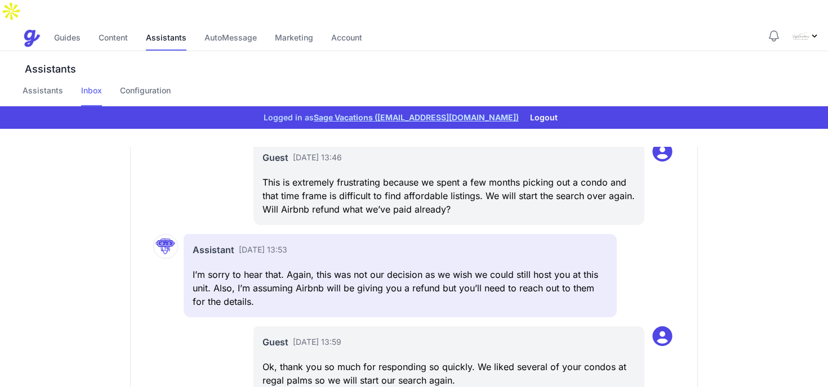
click at [89, 85] on link "Inbox" at bounding box center [91, 95] width 21 height 21
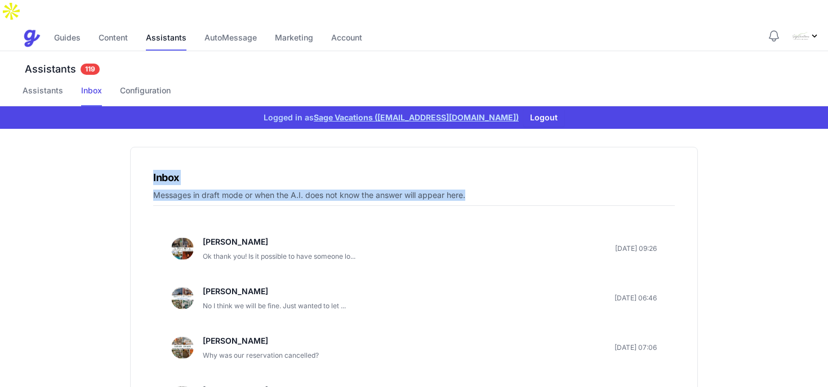
drag, startPoint x: 475, startPoint y: 176, endPoint x: 150, endPoint y: 155, distance: 325.0
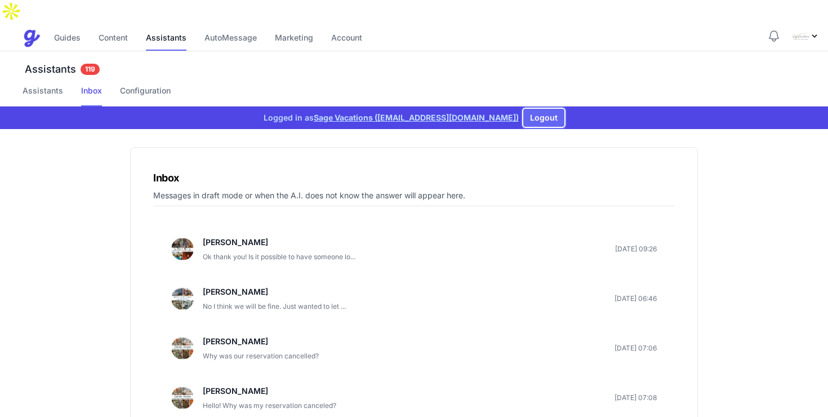
click at [532, 109] on button "Logout" at bounding box center [543, 118] width 41 height 18
